Goal: Task Accomplishment & Management: Manage account settings

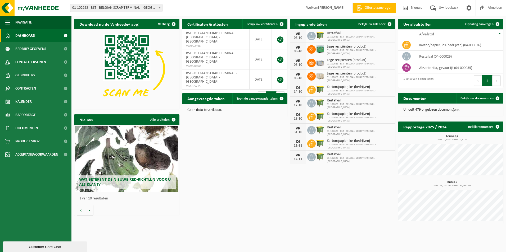
drag, startPoint x: 377, startPoint y: 23, endPoint x: 149, endPoint y: 58, distance: 230.6
click at [377, 23] on span "Bekijk uw kalender" at bounding box center [371, 23] width 27 height 3
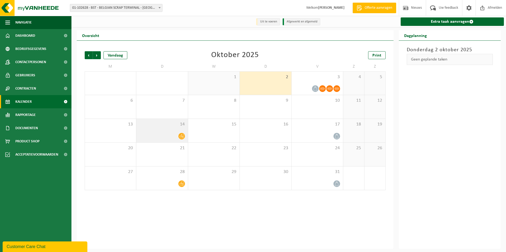
click at [169, 135] on div at bounding box center [162, 136] width 46 height 7
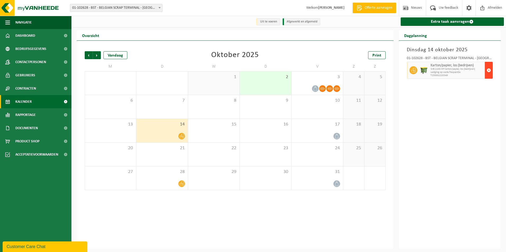
click at [490, 71] on span "button" at bounding box center [488, 70] width 4 height 11
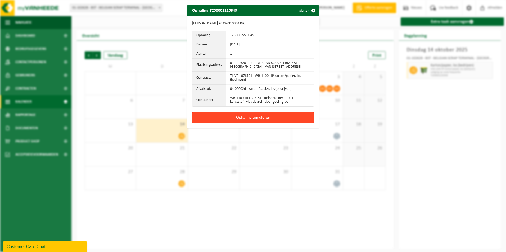
click at [253, 117] on button "Ophaling annuleren" at bounding box center [253, 117] width 122 height 11
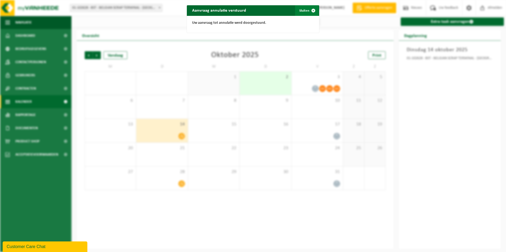
click at [298, 11] on button "Sluiten" at bounding box center [307, 10] width 24 height 11
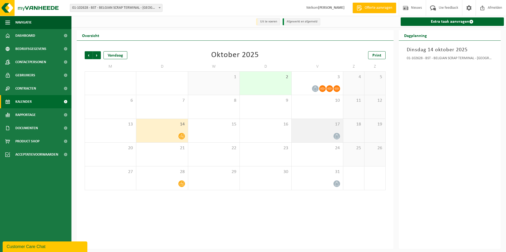
click at [327, 133] on div "17" at bounding box center [317, 131] width 51 height 24
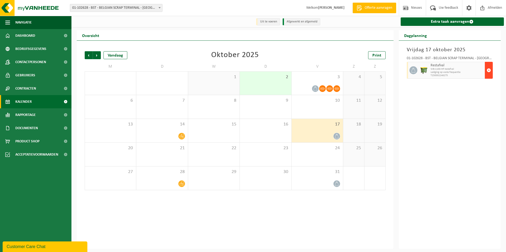
click at [488, 68] on span "button" at bounding box center [488, 70] width 4 height 11
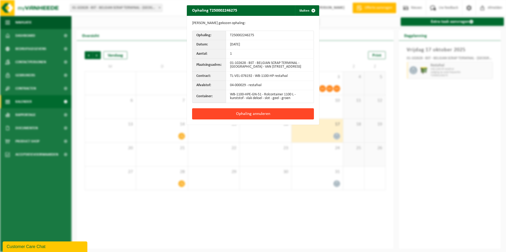
click at [250, 116] on button "Ophaling annuleren" at bounding box center [253, 113] width 122 height 11
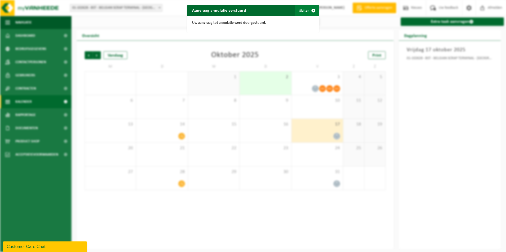
click at [311, 11] on span "button" at bounding box center [313, 10] width 11 height 11
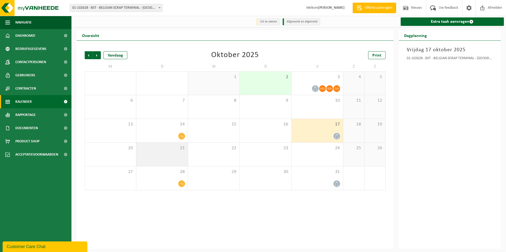
click at [179, 155] on div "21" at bounding box center [161, 155] width 51 height 24
